Goal: Task Accomplishment & Management: Use online tool/utility

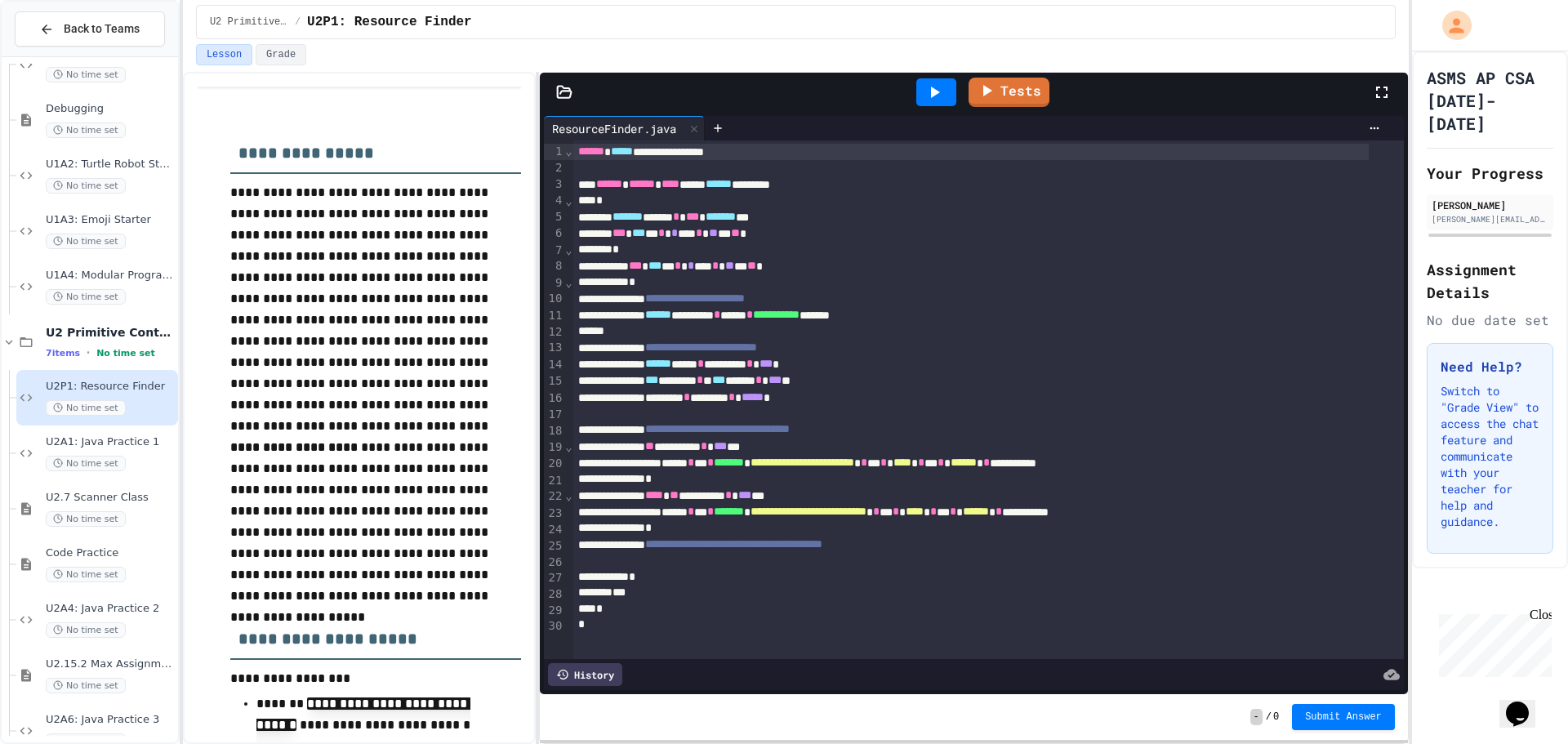
scroll to position [236, 0]
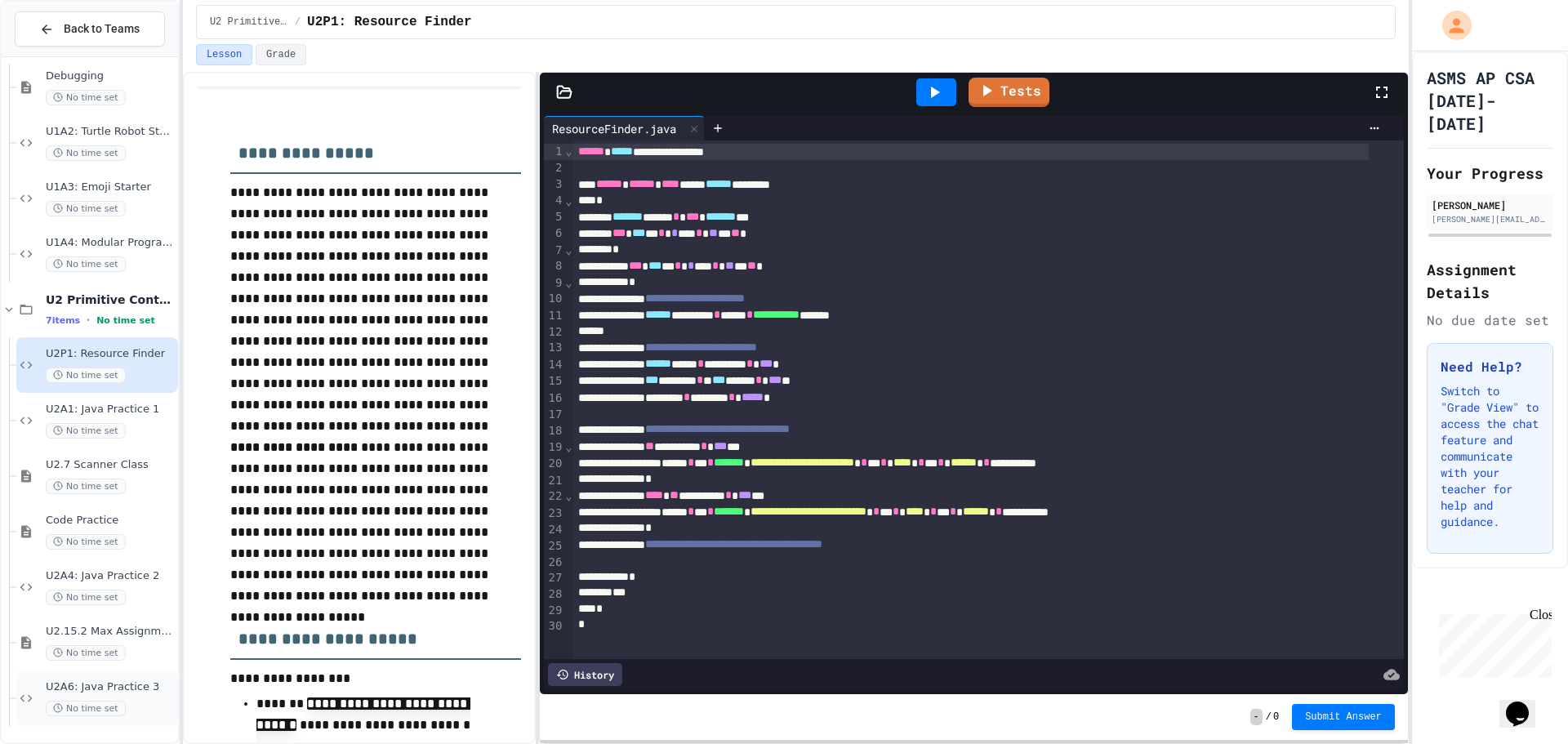
click at [128, 696] on div "U2A6: Java Practice 3 No time set" at bounding box center [110, 698] width 129 height 36
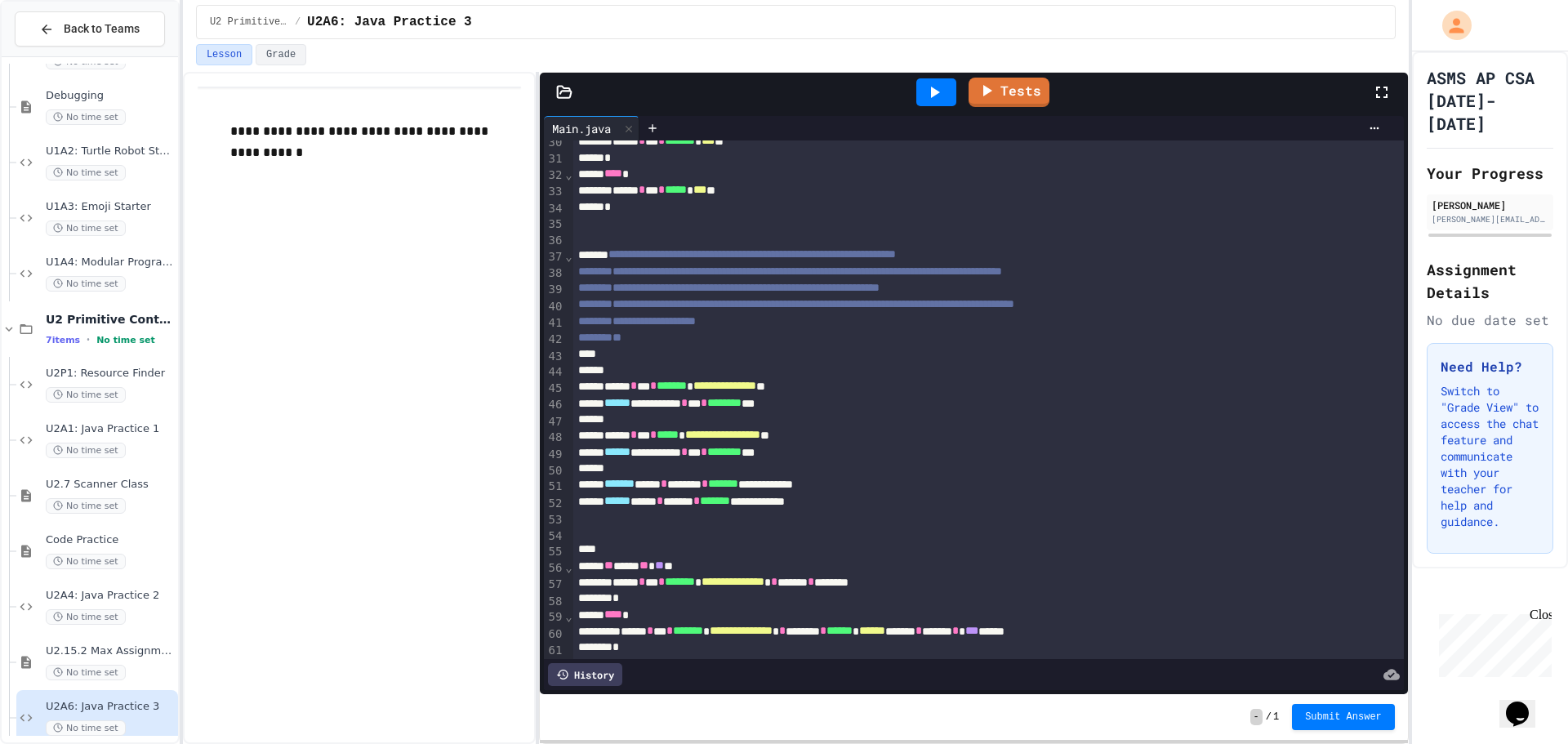
scroll to position [571, 0]
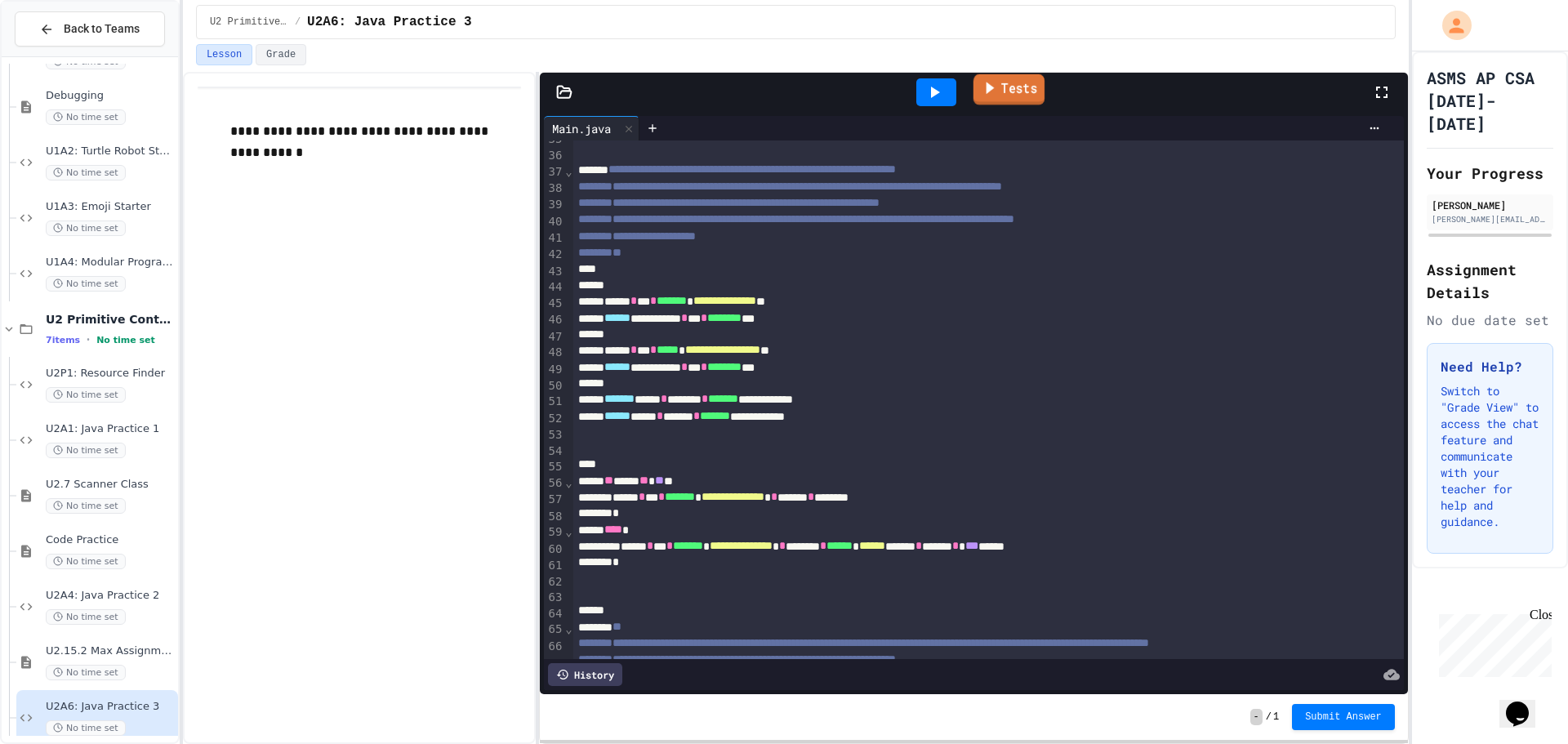
click at [1009, 98] on link "Tests" at bounding box center [1008, 90] width 71 height 31
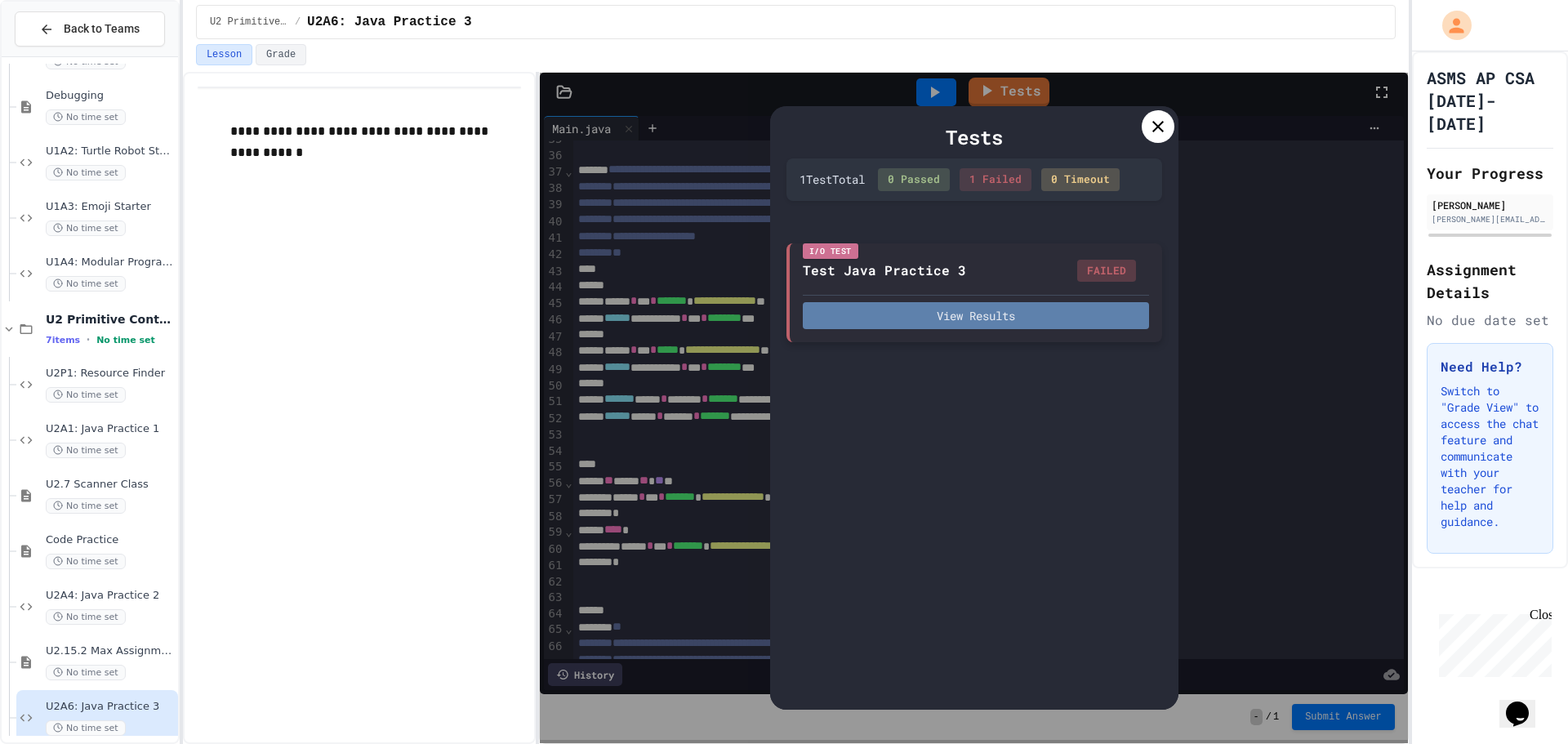
click at [1098, 314] on button "View Results" at bounding box center [975, 315] width 346 height 27
type textarea "*"
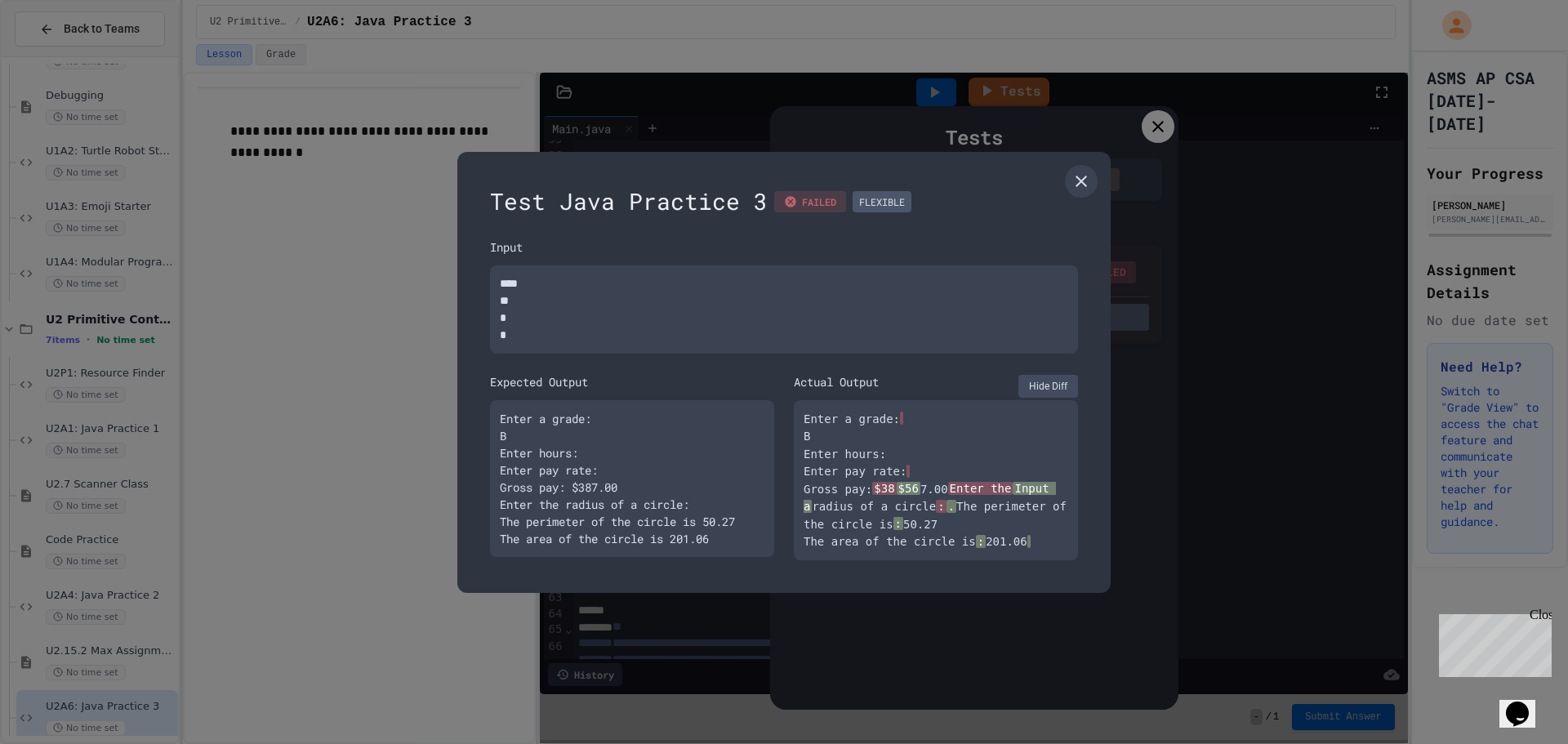
drag, startPoint x: 551, startPoint y: 336, endPoint x: 480, endPoint y: 256, distance: 107.0
click at [480, 256] on div "Test Java Practice 3 FAILED FLEXIBLE Input **** ** * * Expected Output Enter a …" at bounding box center [784, 372] width 653 height 441
click at [1074, 175] on link at bounding box center [1081, 181] width 33 height 33
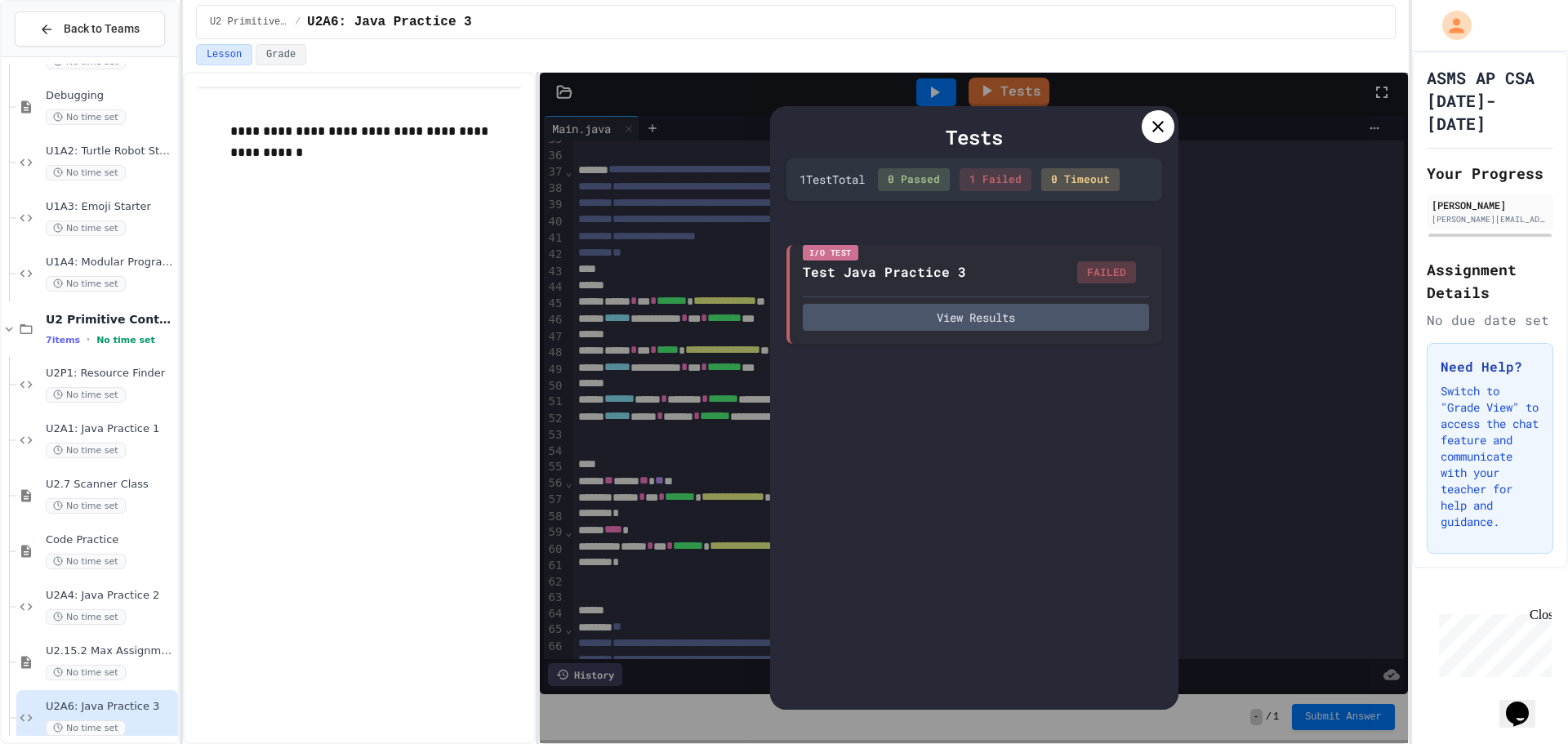
click at [1161, 135] on icon at bounding box center [1158, 126] width 20 height 20
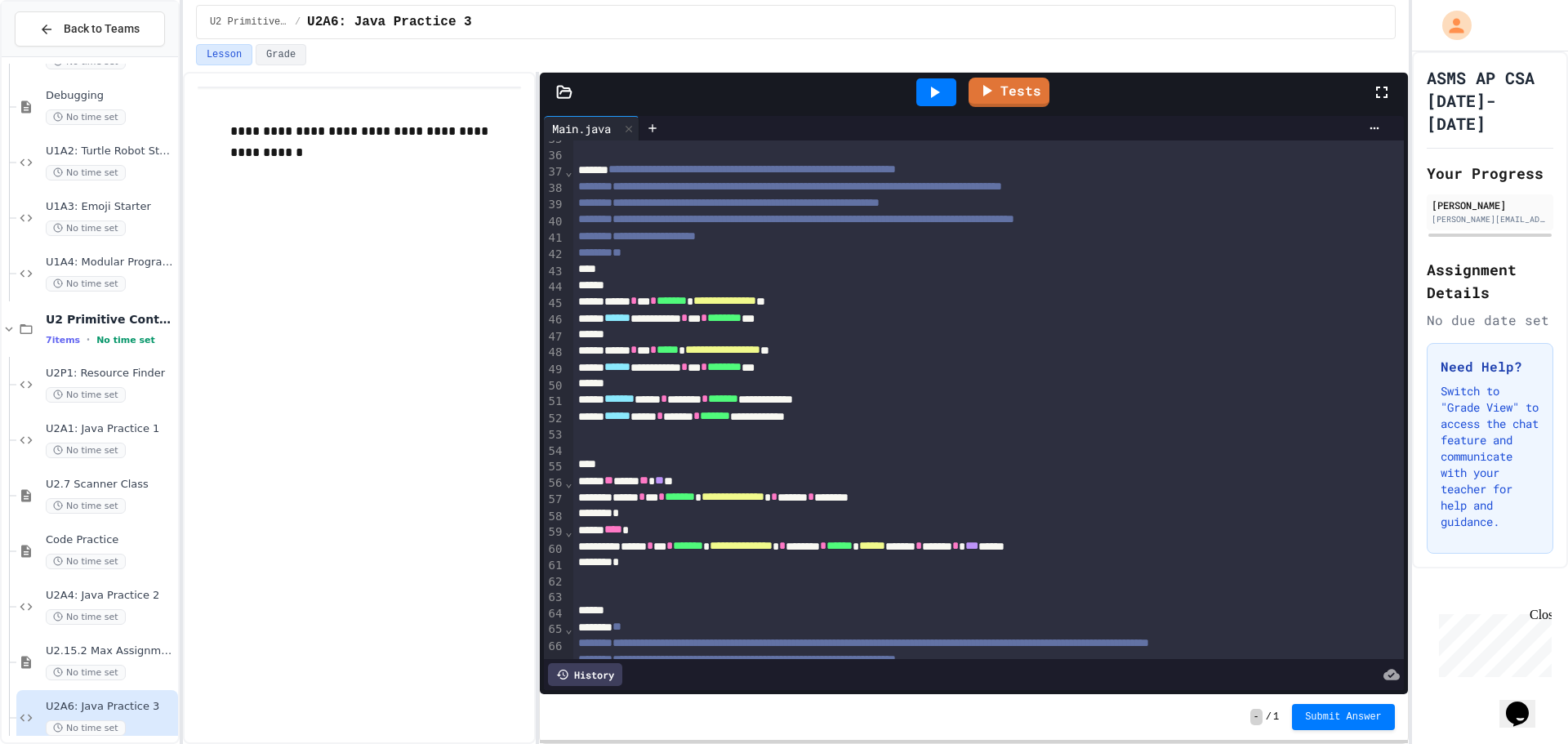
click at [946, 107] on div at bounding box center [936, 93] width 57 height 44
click at [945, 92] on div at bounding box center [936, 93] width 40 height 28
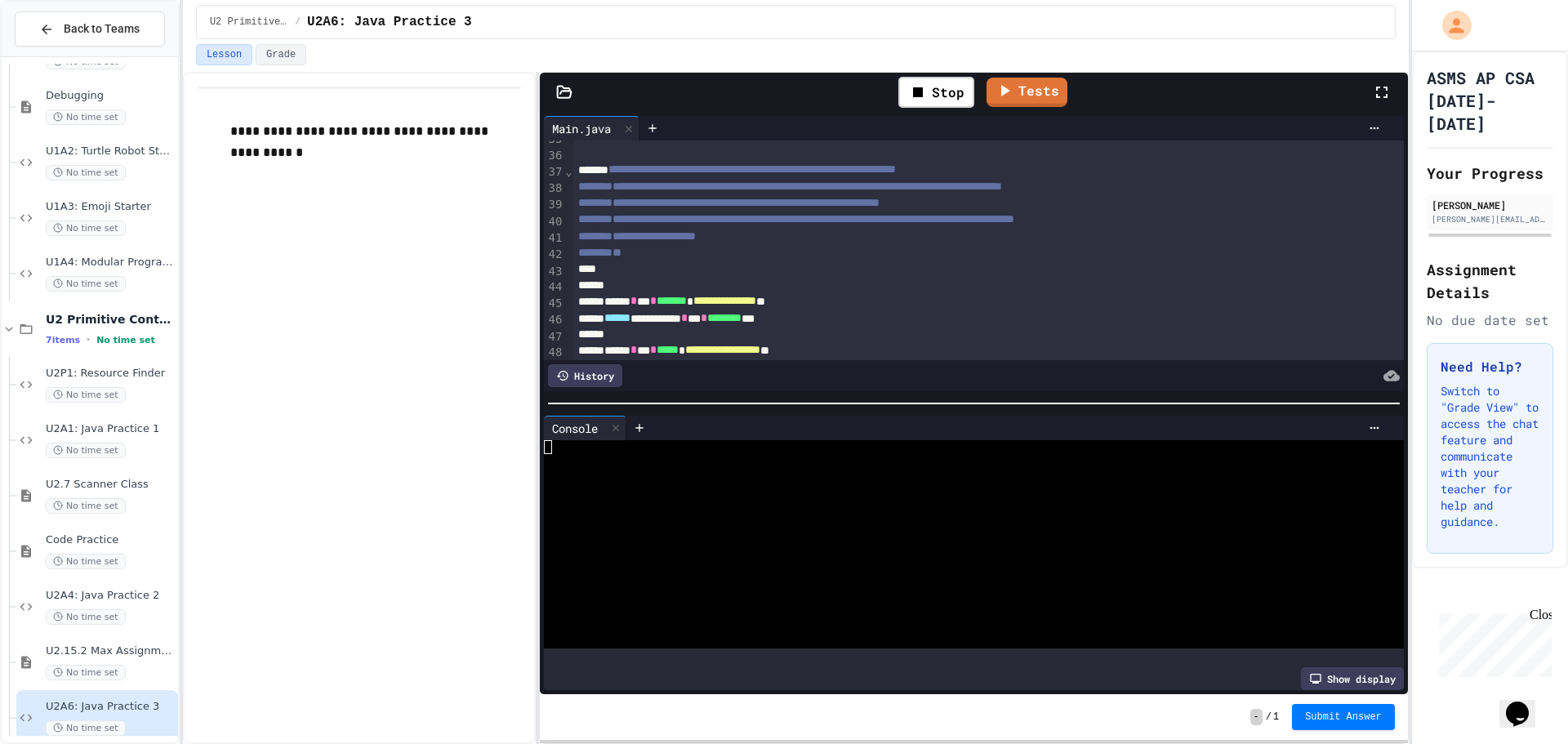
click at [830, 470] on div at bounding box center [959, 474] width 830 height 14
click at [728, 305] on div "**********" at bounding box center [970, 302] width 795 height 16
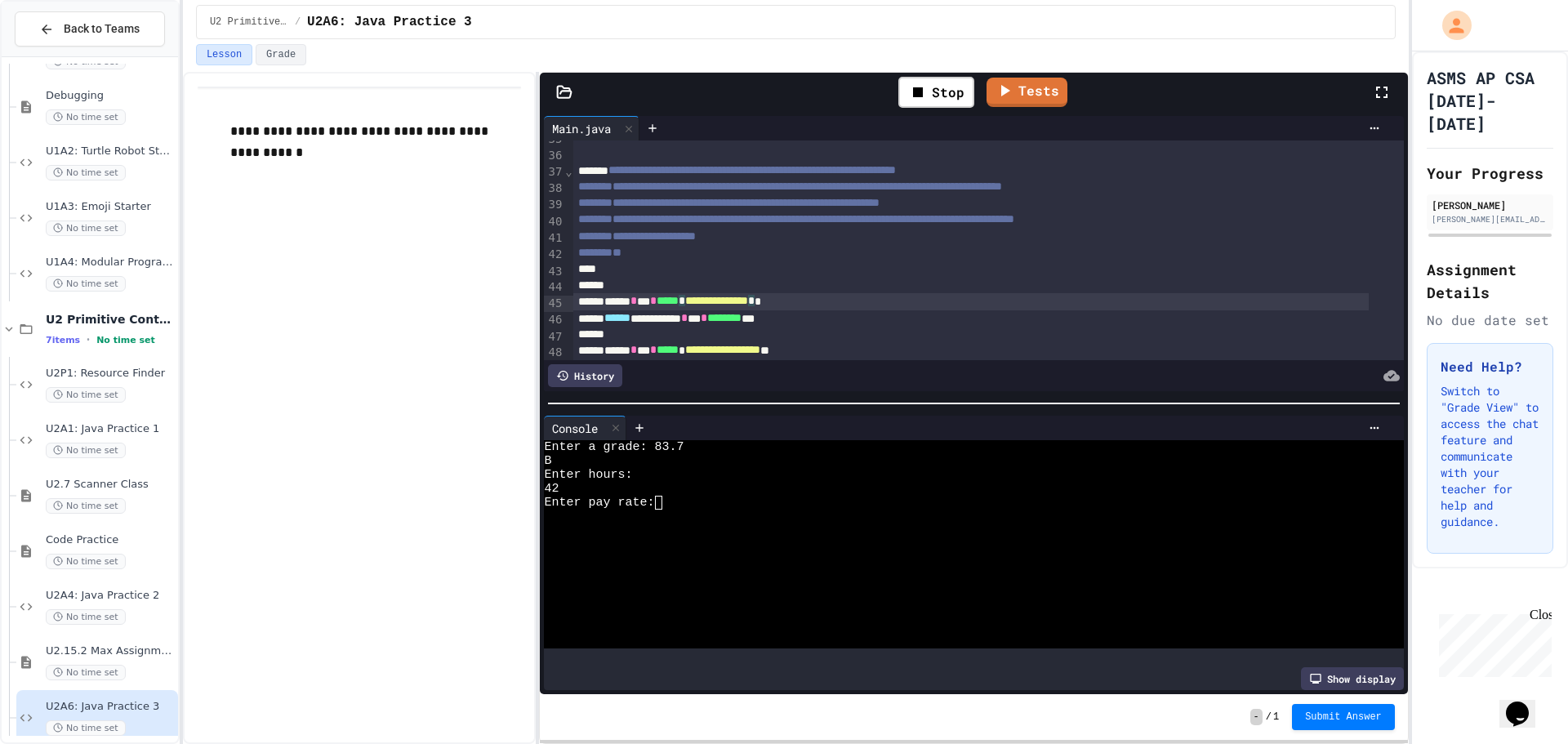
click at [925, 110] on div "Stop" at bounding box center [936, 93] width 93 height 48
click at [934, 90] on div "Stop" at bounding box center [936, 93] width 76 height 31
click at [937, 90] on icon at bounding box center [934, 93] width 20 height 20
click at [823, 454] on div at bounding box center [959, 460] width 830 height 14
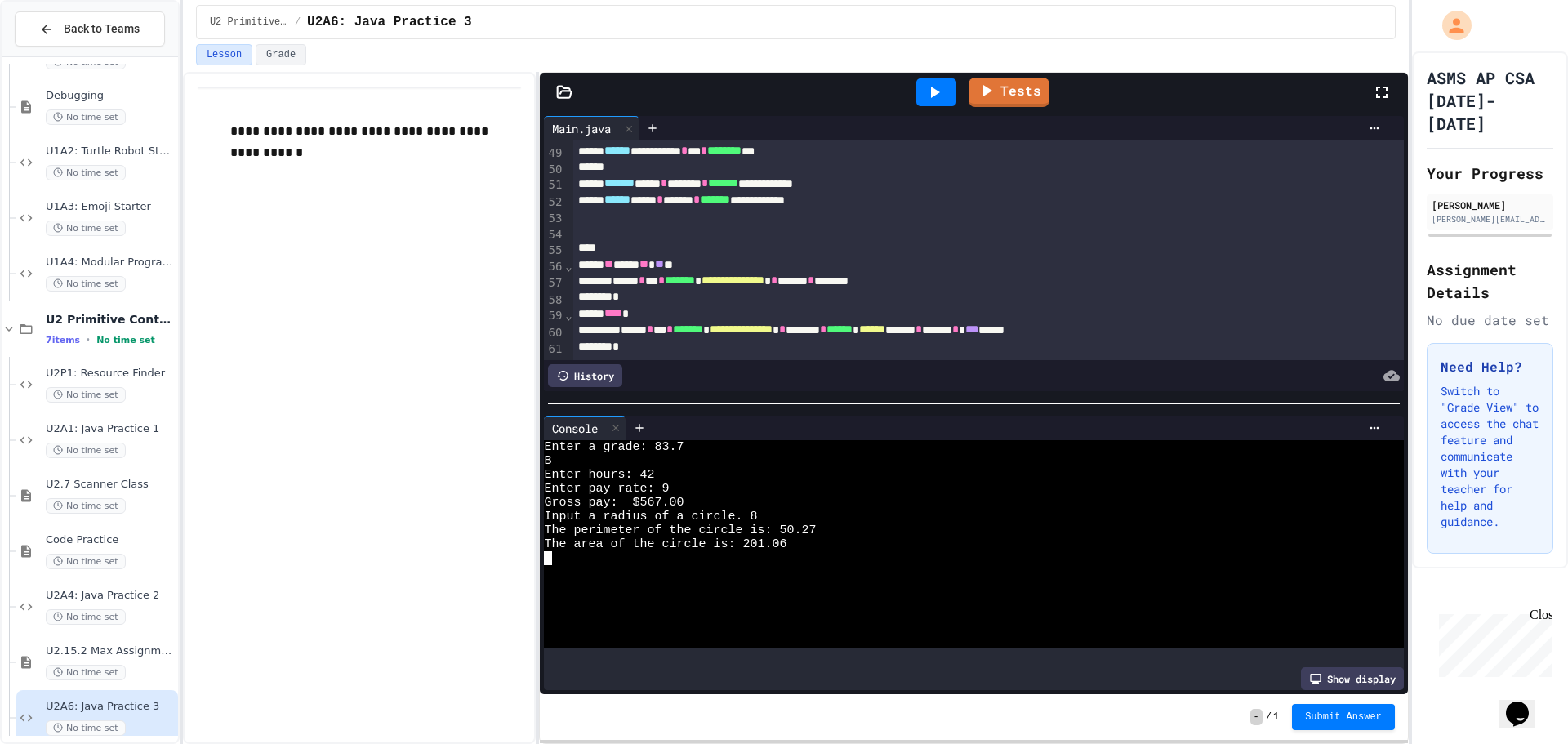
scroll to position [816, 0]
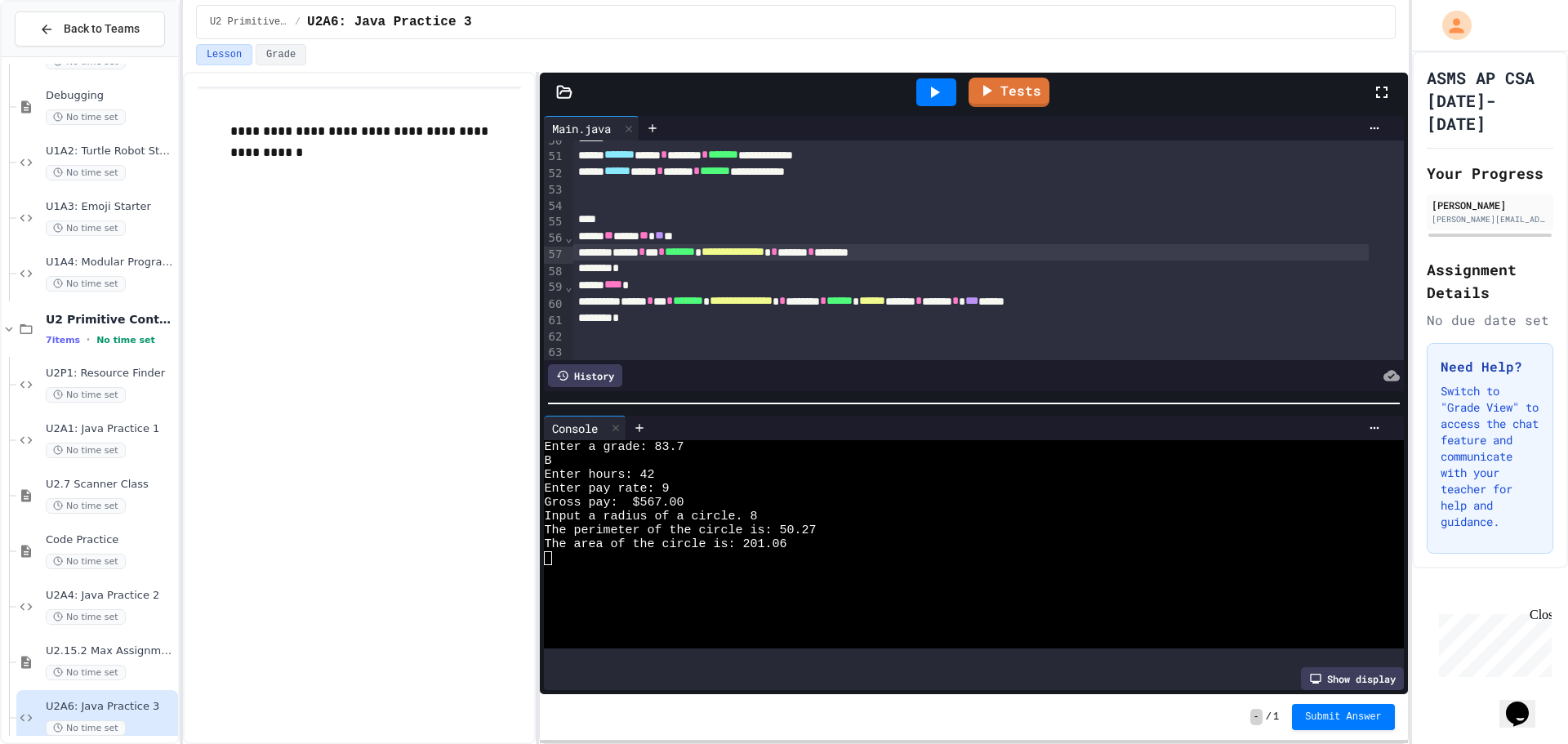
click at [765, 257] on span "**********" at bounding box center [733, 252] width 63 height 11
click at [922, 94] on div at bounding box center [936, 93] width 40 height 28
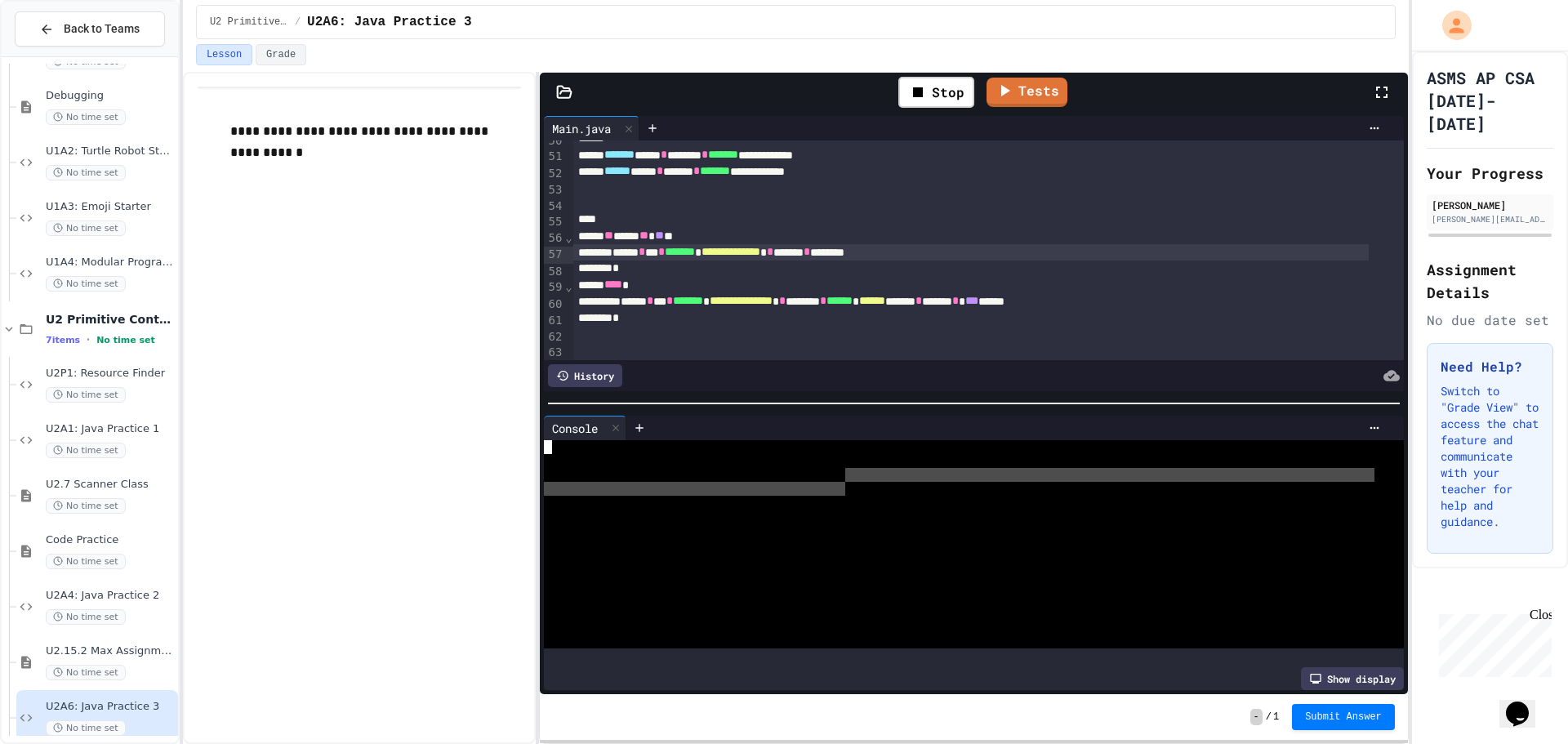
click at [848, 474] on div at bounding box center [959, 544] width 830 height 208
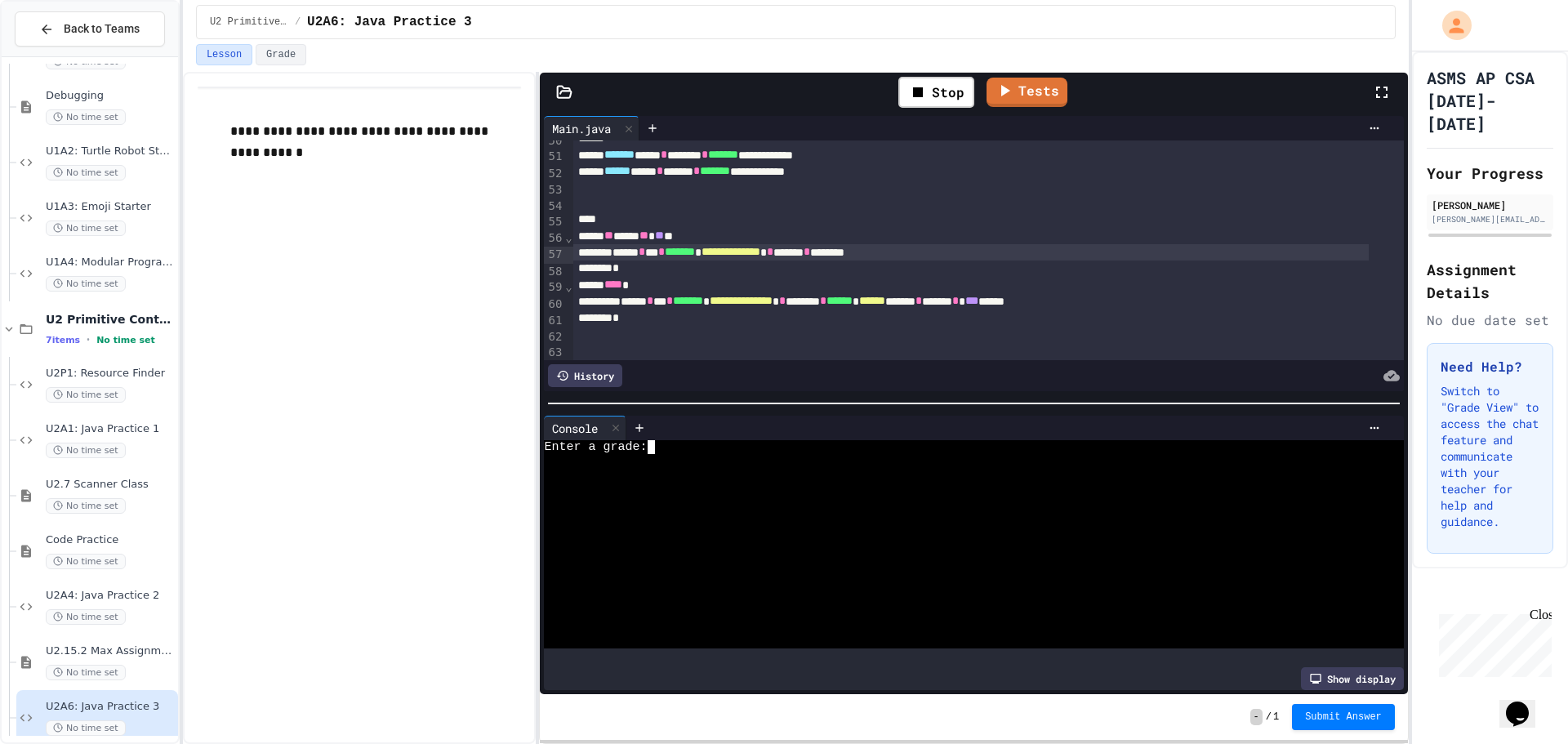
click at [793, 454] on div at bounding box center [959, 460] width 830 height 14
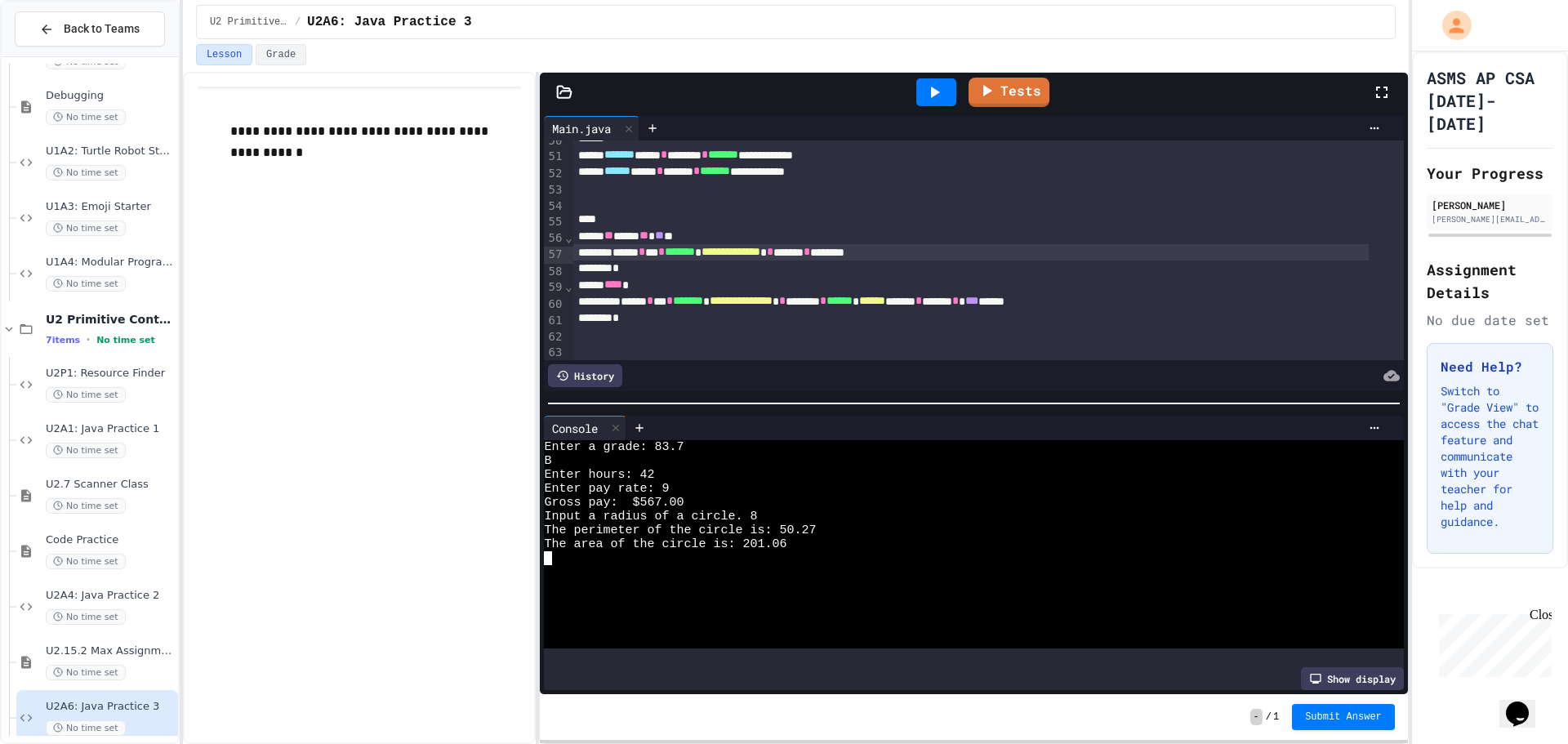
click at [773, 305] on span "**********" at bounding box center [741, 301] width 63 height 11
click at [943, 84] on icon at bounding box center [934, 93] width 20 height 20
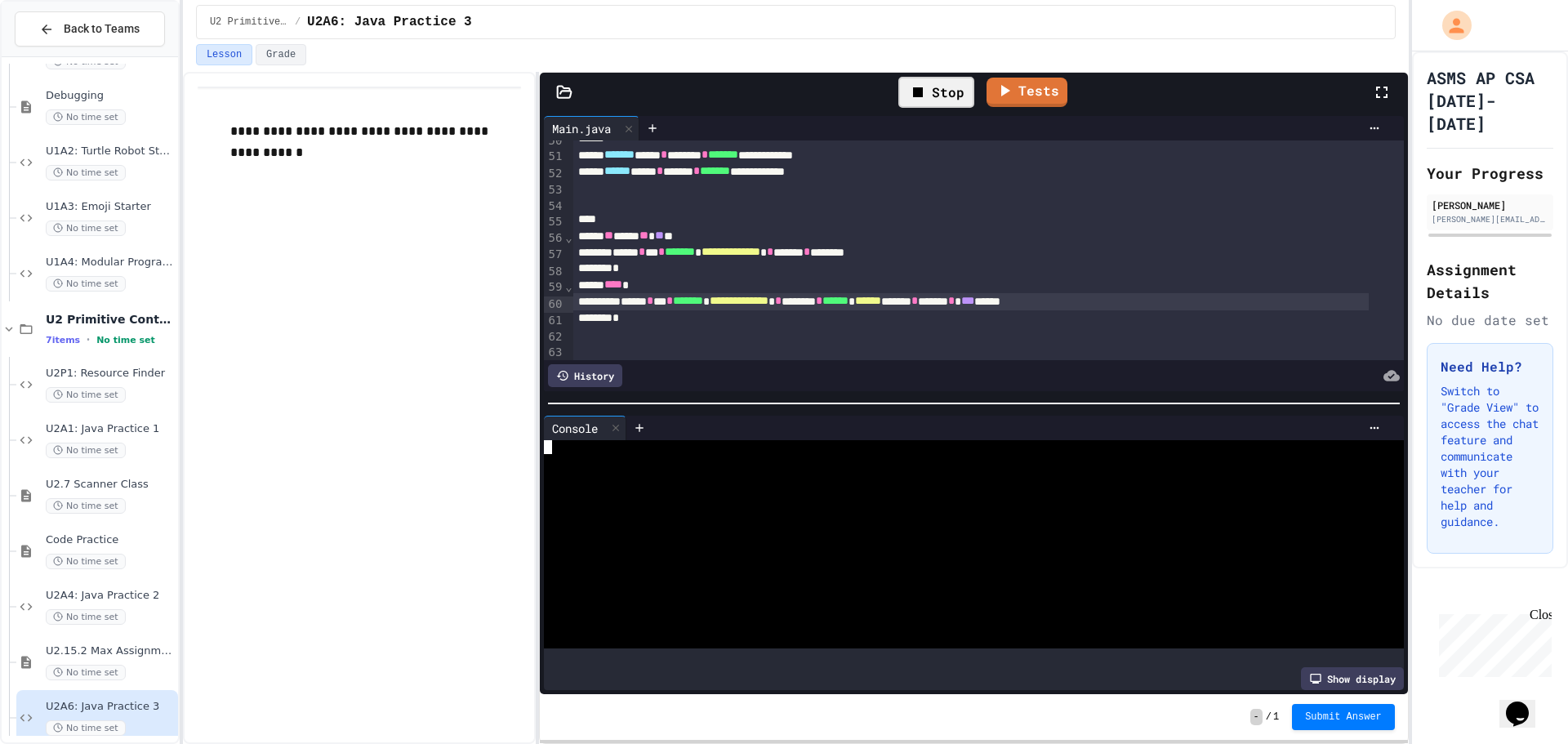
click at [786, 440] on div at bounding box center [959, 447] width 830 height 14
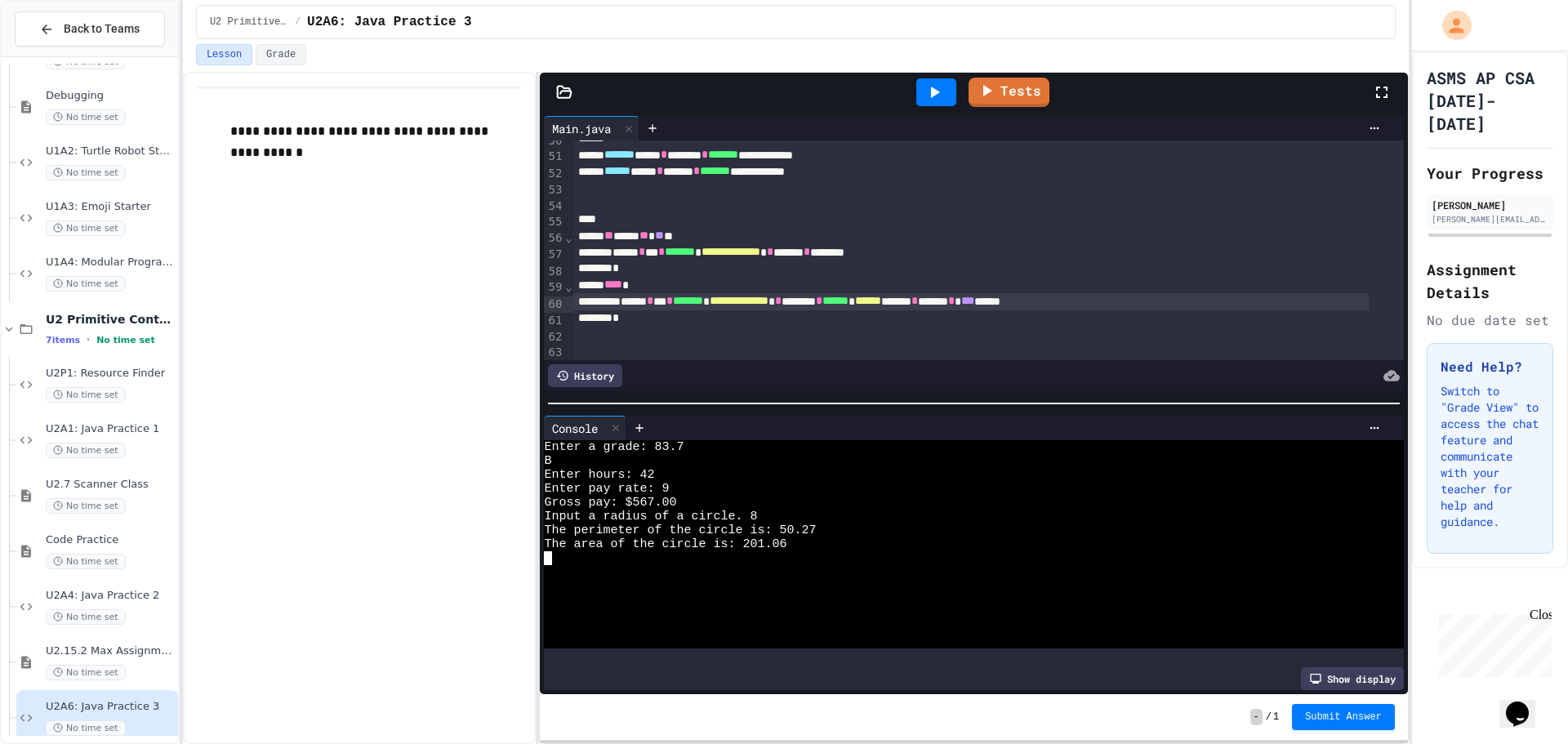
click at [1024, 90] on link "Tests" at bounding box center [1009, 93] width 81 height 29
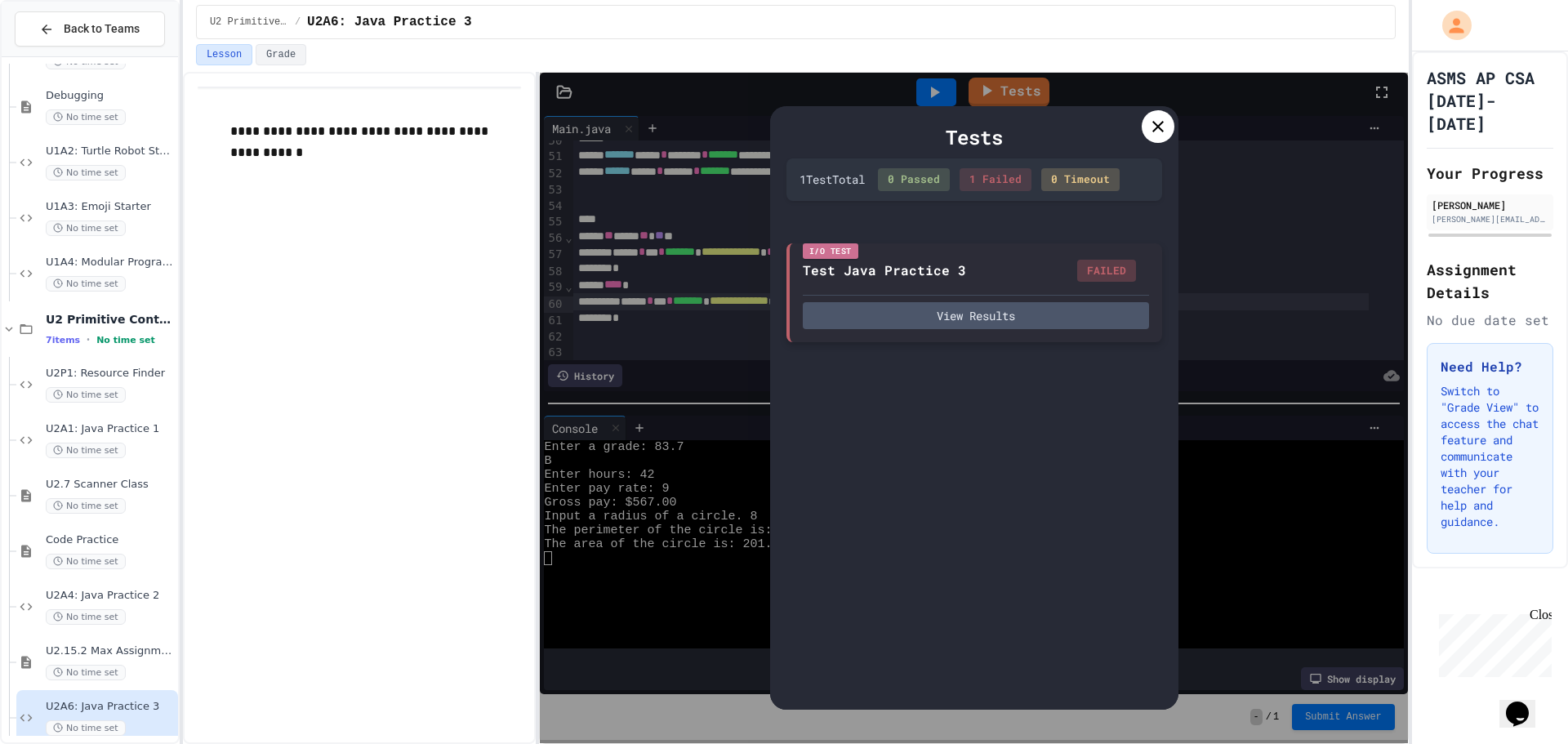
click at [1039, 332] on div "I/O Test Test Java Practice 3 FAILED View Results" at bounding box center [975, 293] width 375 height 100
click at [1047, 320] on button "View Results" at bounding box center [975, 315] width 346 height 27
type textarea "*"
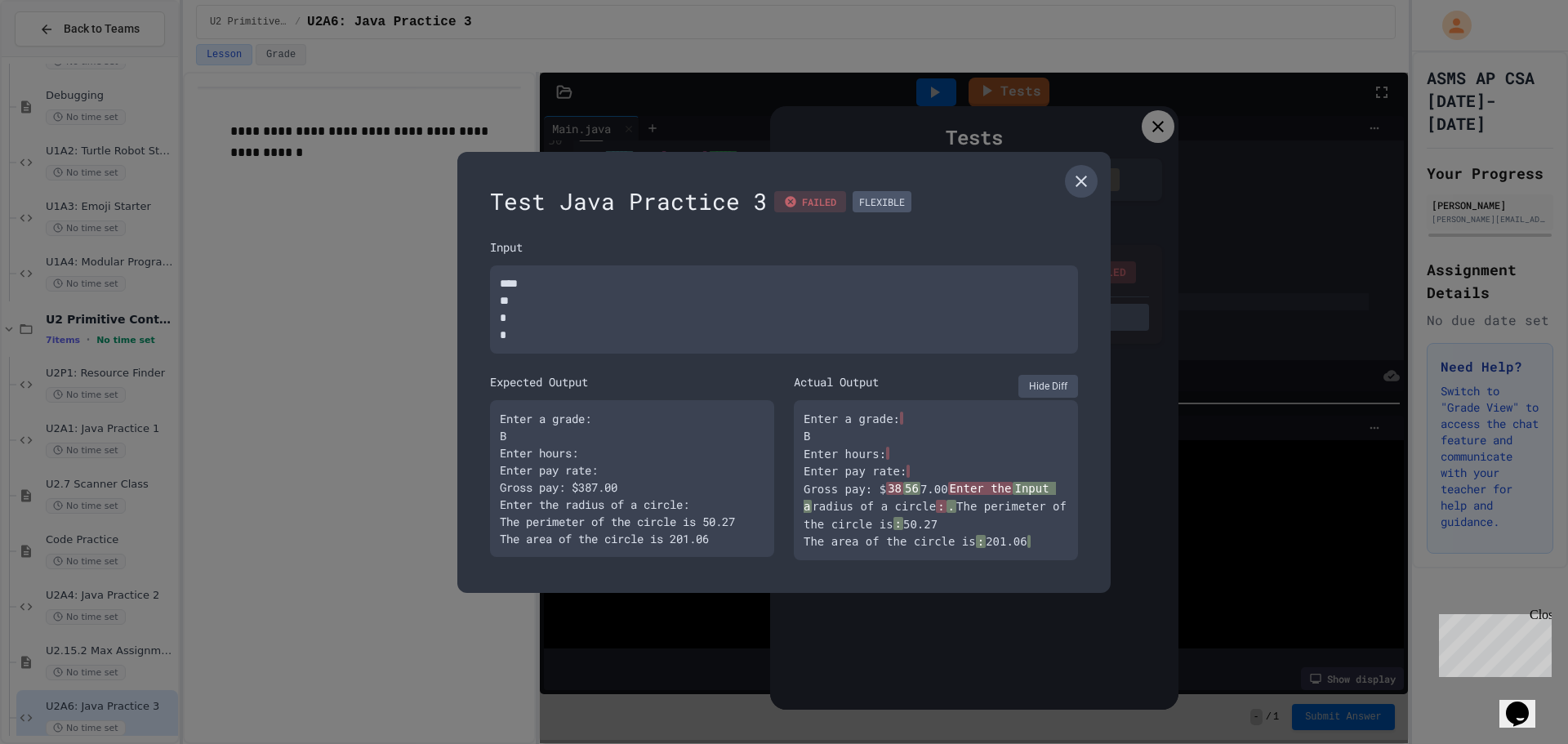
click at [1084, 185] on icon at bounding box center [1081, 181] width 20 height 20
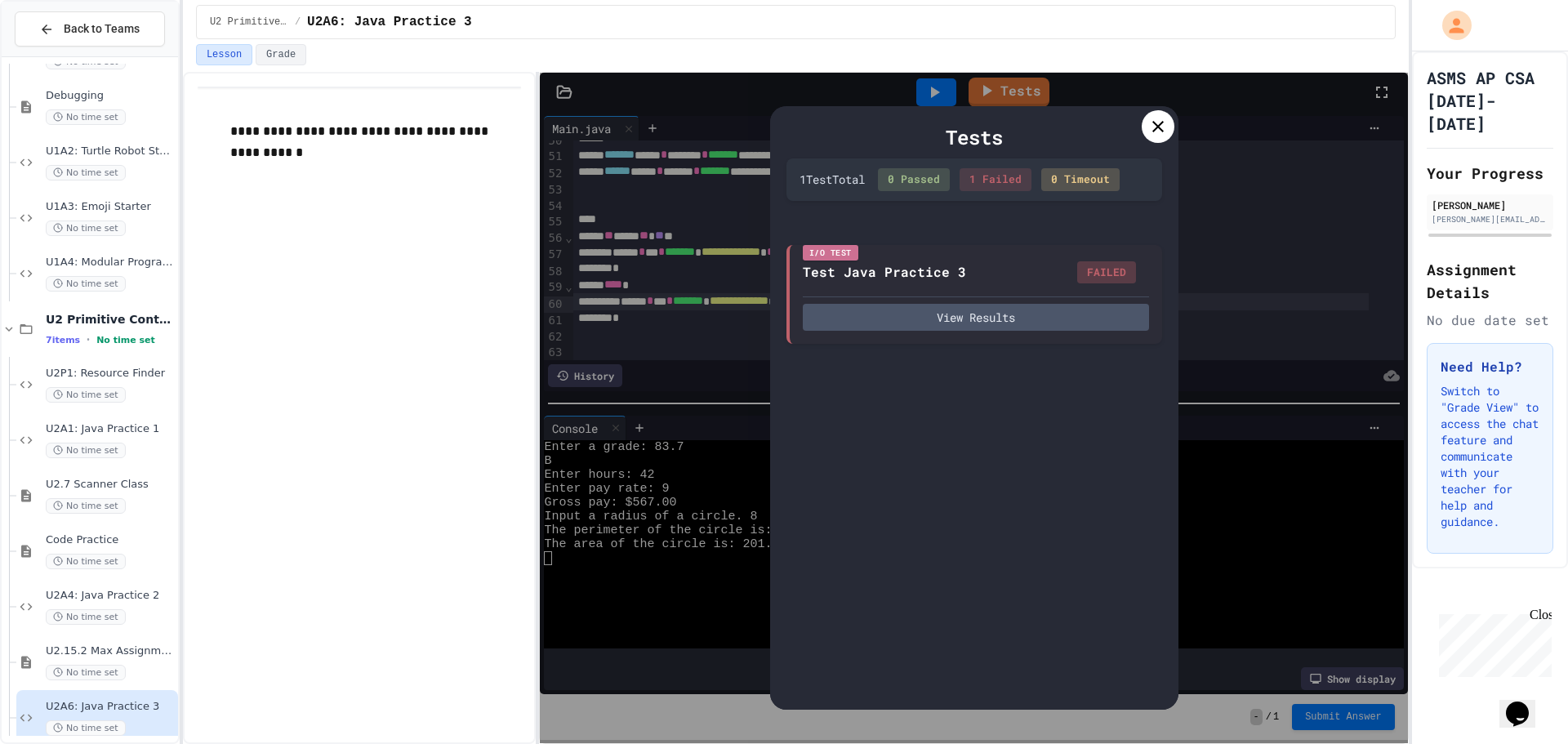
click at [1139, 120] on div "Tests 1 Test Total 0 Passed 1 Failed 0 Timeout I/O Test Test Java Practice 3 FA…" at bounding box center [975, 408] width 408 height 603
click at [1148, 125] on icon at bounding box center [1158, 126] width 20 height 20
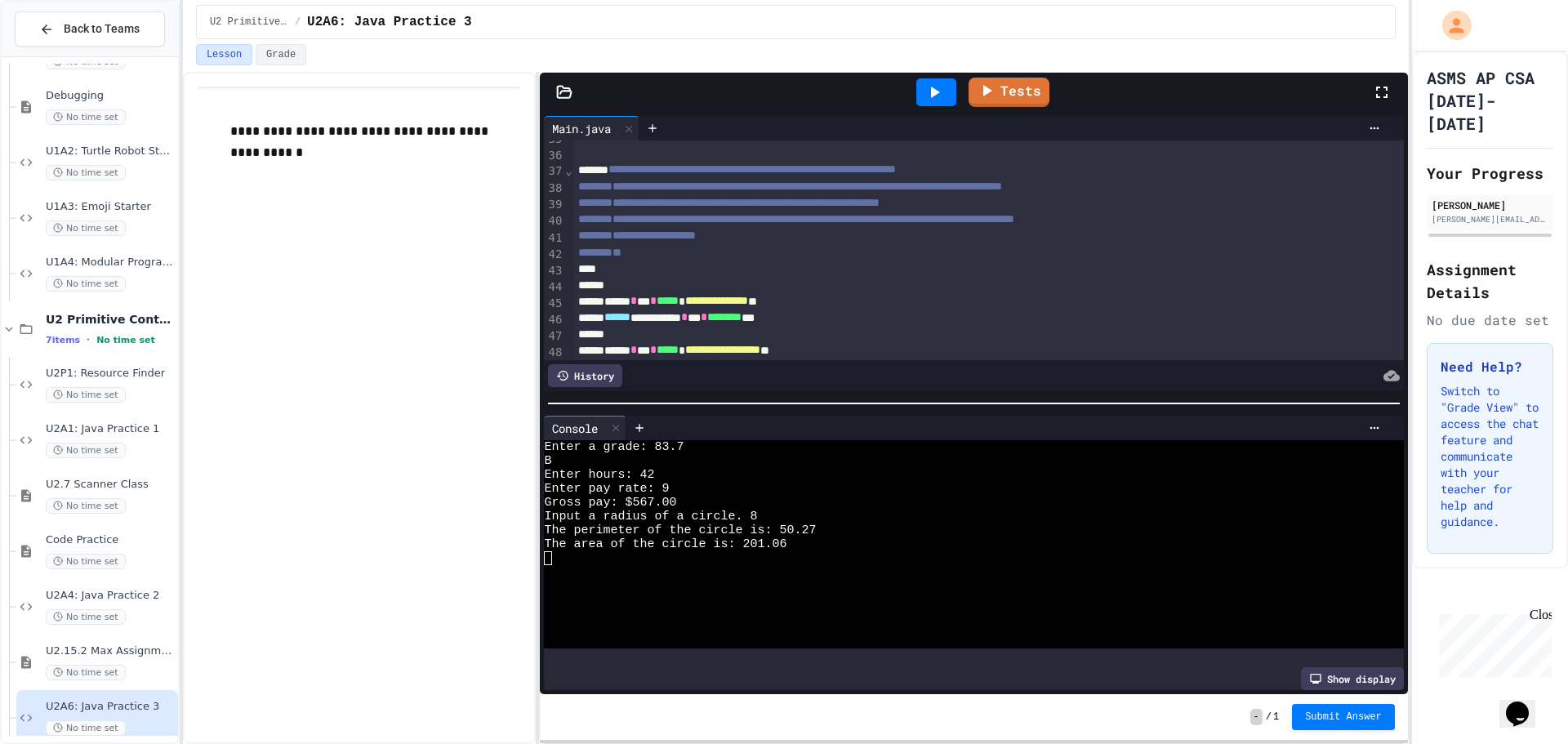
scroll to position [571, 0]
